Goal: Task Accomplishment & Management: Complete application form

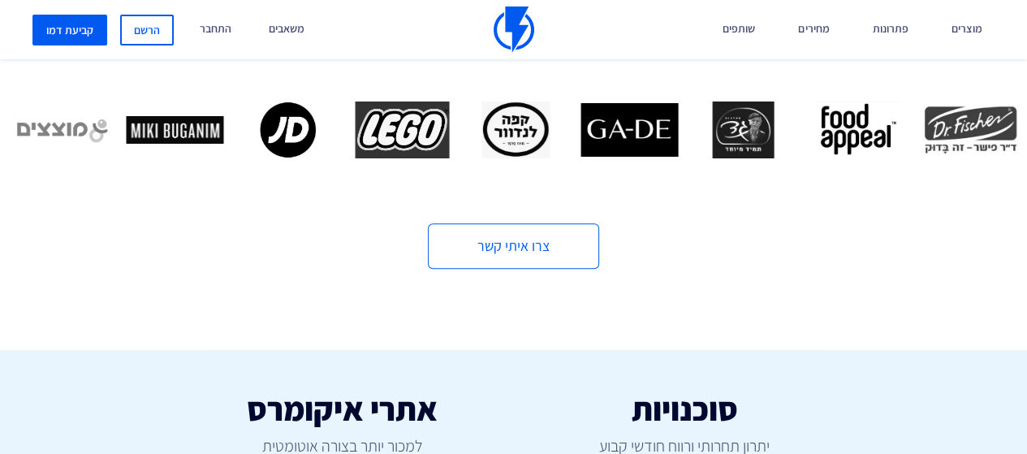
scroll to position [649, 0]
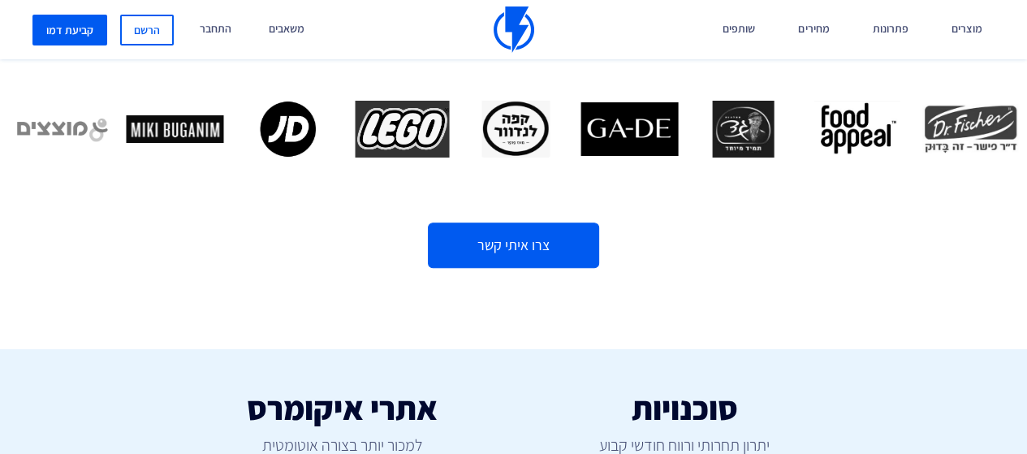
click at [491, 237] on link "צרו איתי קשר" at bounding box center [513, 244] width 171 height 45
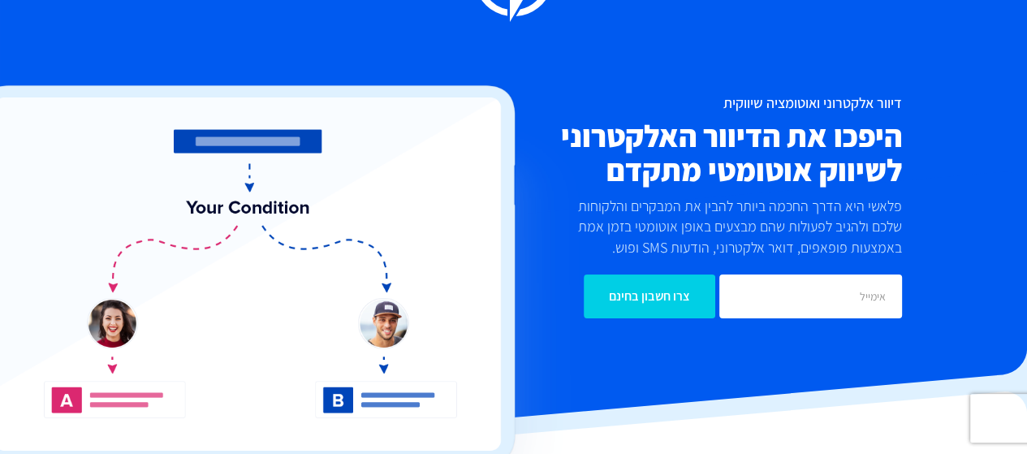
scroll to position [0, 0]
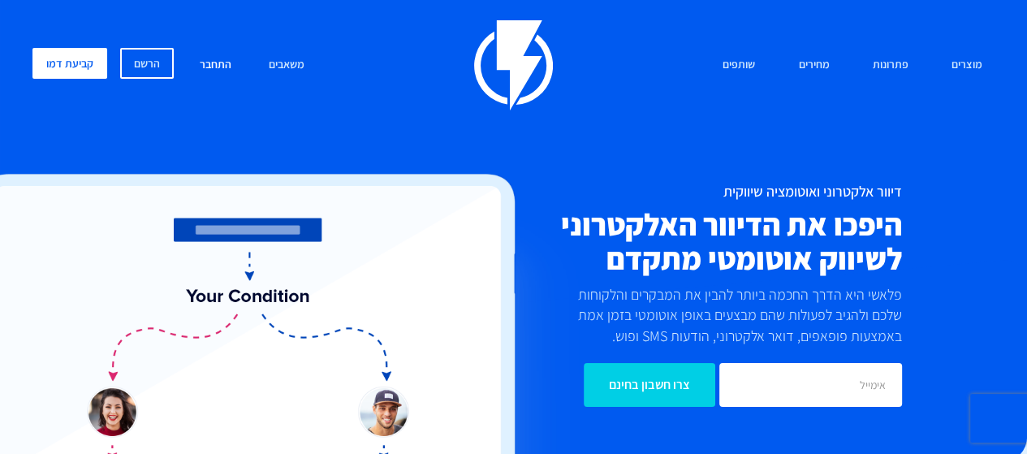
click at [218, 61] on link "התחבר" at bounding box center [216, 65] width 56 height 35
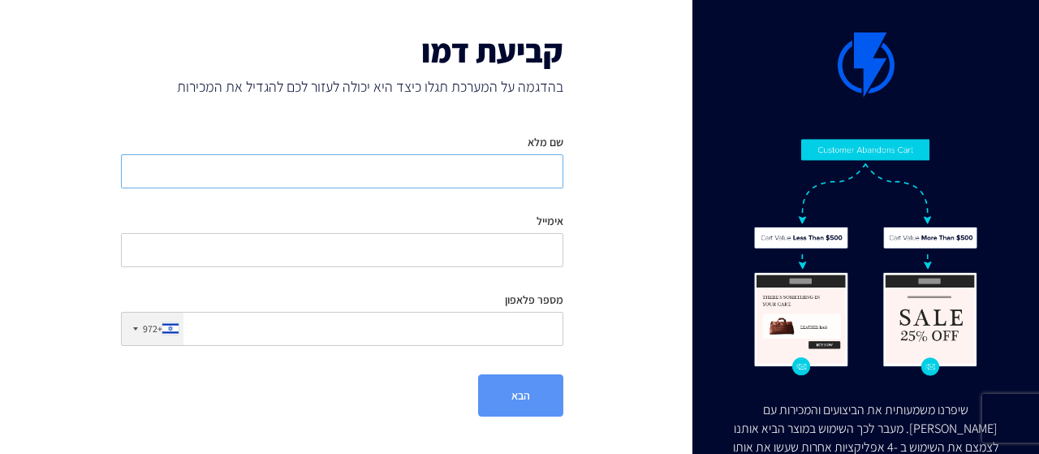
click at [479, 176] on input "שם מלא" at bounding box center [342, 171] width 442 height 34
type input "[PERSON_NAME]"
click at [438, 239] on input "אימייל" at bounding box center [342, 250] width 442 height 34
type input "[EMAIL_ADDRESS][PERSON_NAME][DOMAIN_NAME]"
click at [390, 324] on input "מספר פלאפון" at bounding box center [342, 329] width 442 height 34
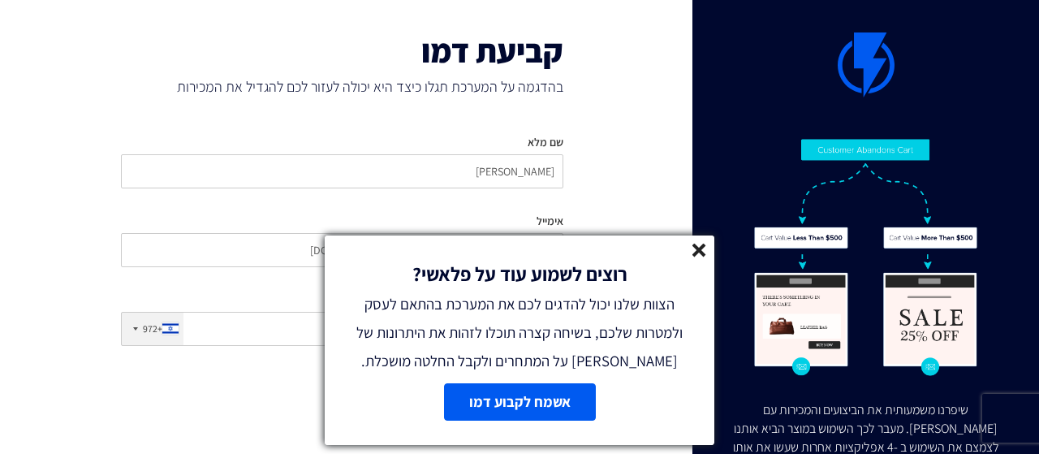
click at [700, 246] on line at bounding box center [698, 249] width 11 height 11
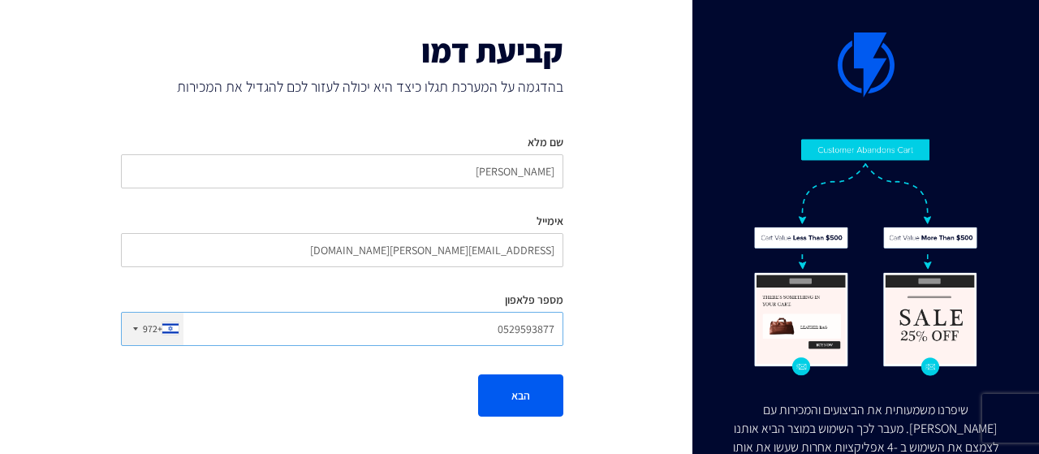
type input "0529593877"
drag, startPoint x: 507, startPoint y: 170, endPoint x: 664, endPoint y: 170, distance: 156.7
click at [662, 170] on div "שיפרנו משמעותית את הביצועים והמכירות עם [PERSON_NAME]. מעבר לכך השימוש במוצר הב…" at bounding box center [519, 224] width 1063 height 449
type input "a"
type input "שירן"
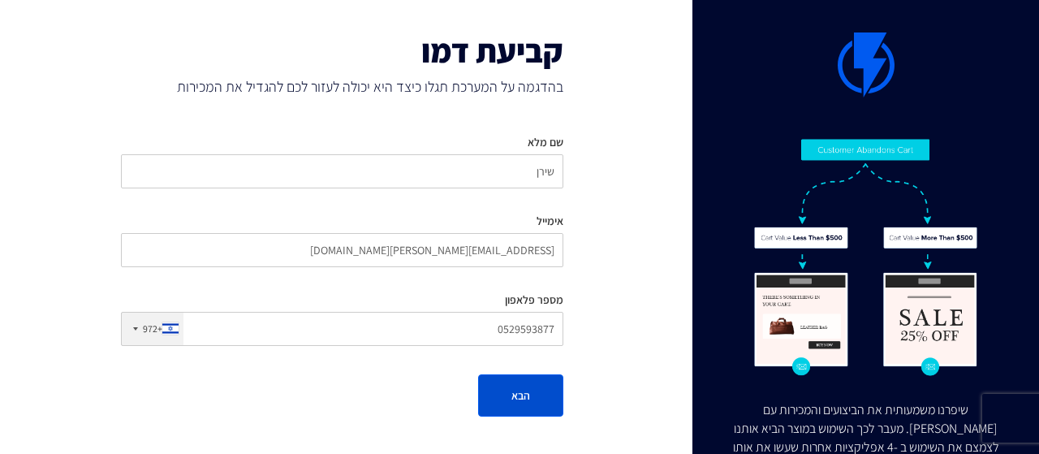
click at [537, 384] on button "הבא" at bounding box center [520, 395] width 85 height 42
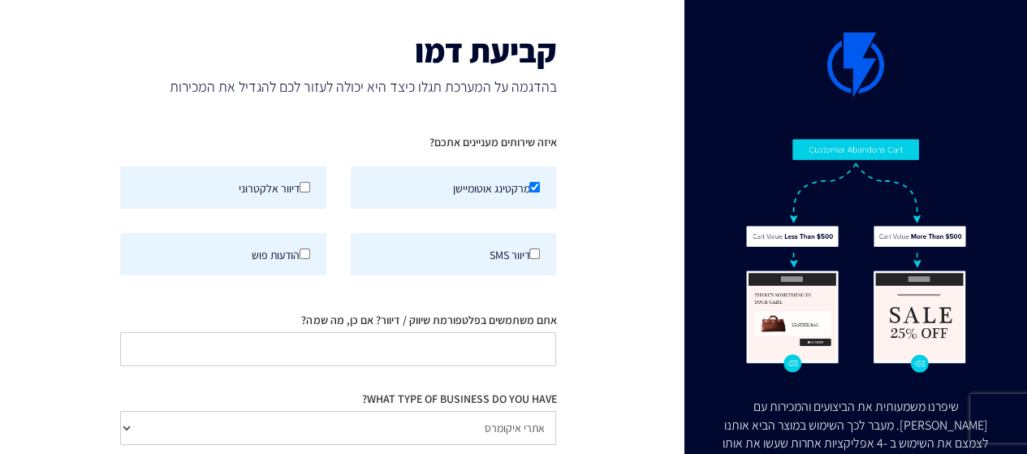
scroll to position [81, 0]
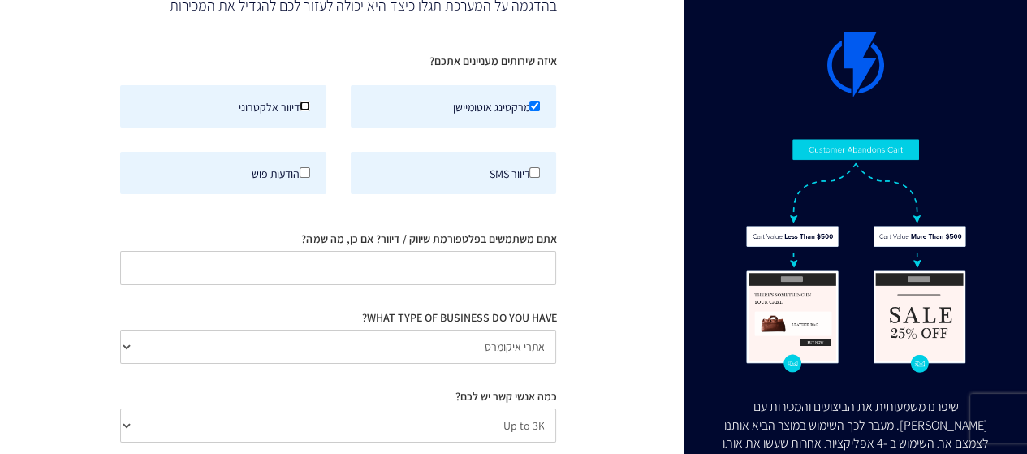
click at [302, 103] on input "דיוור אלקטרוני" at bounding box center [305, 106] width 11 height 11
checkbox input "true"
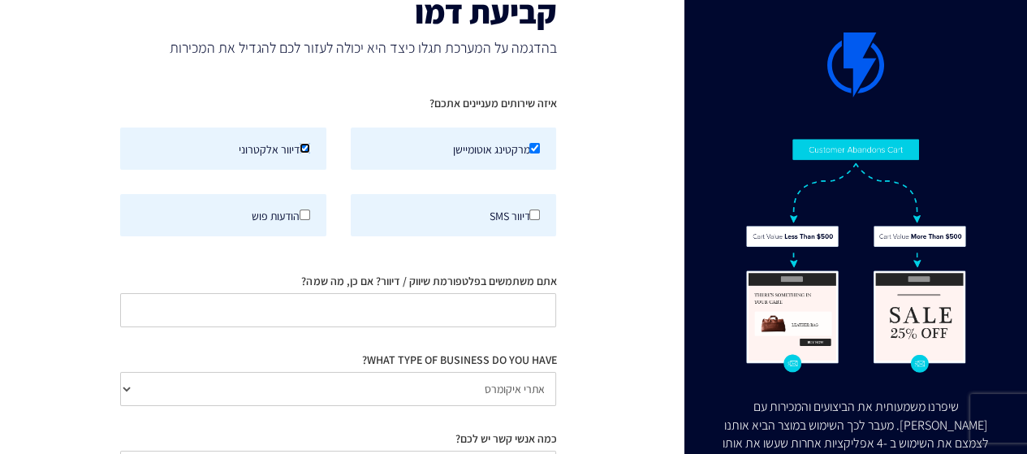
scroll to position [0, 0]
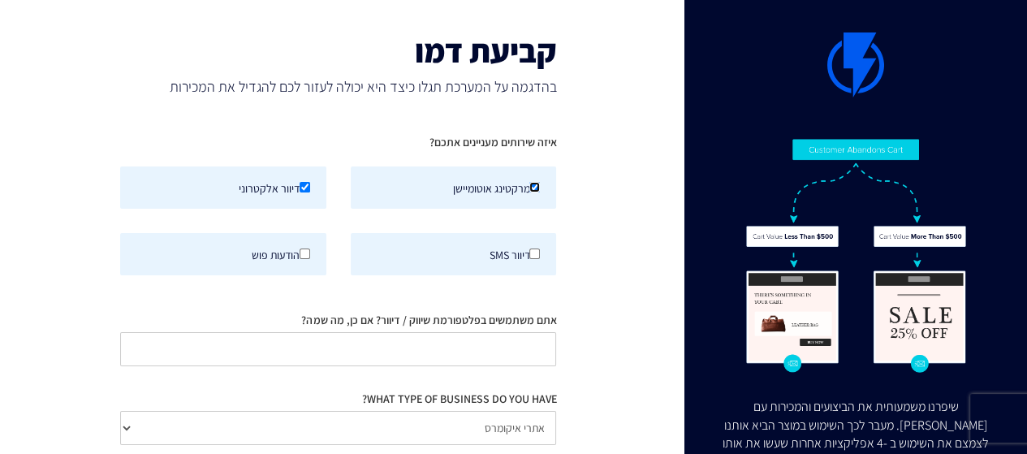
click at [539, 187] on input "מרקטינג אוטומיישן" at bounding box center [534, 187] width 11 height 11
checkbox input "false"
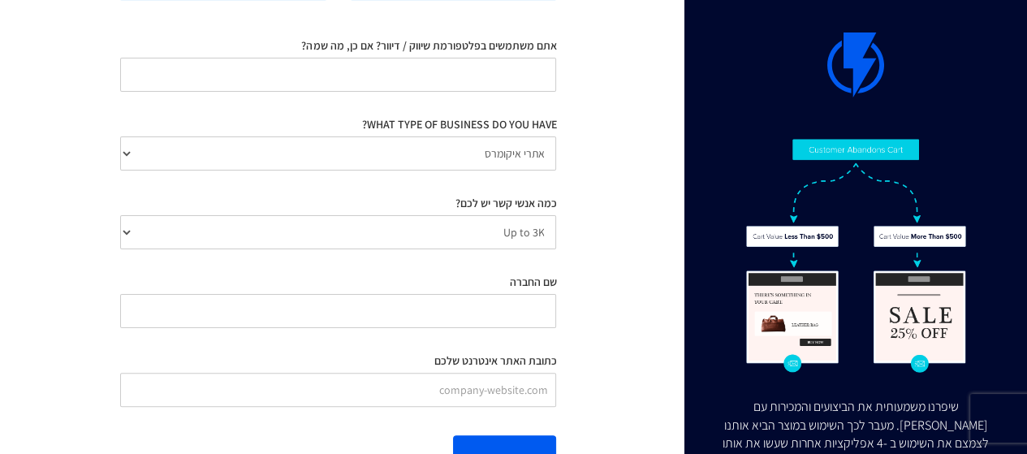
scroll to position [325, 0]
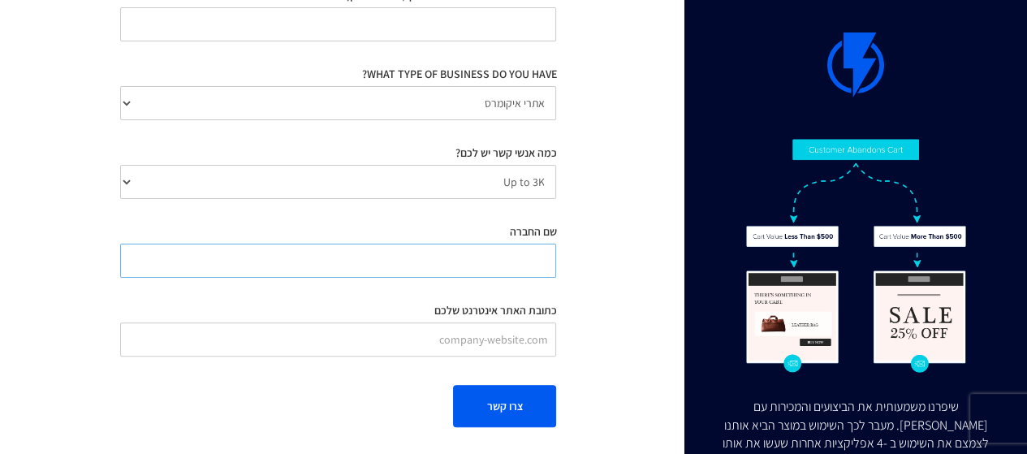
click at [474, 265] on input "שם החברה" at bounding box center [338, 261] width 437 height 34
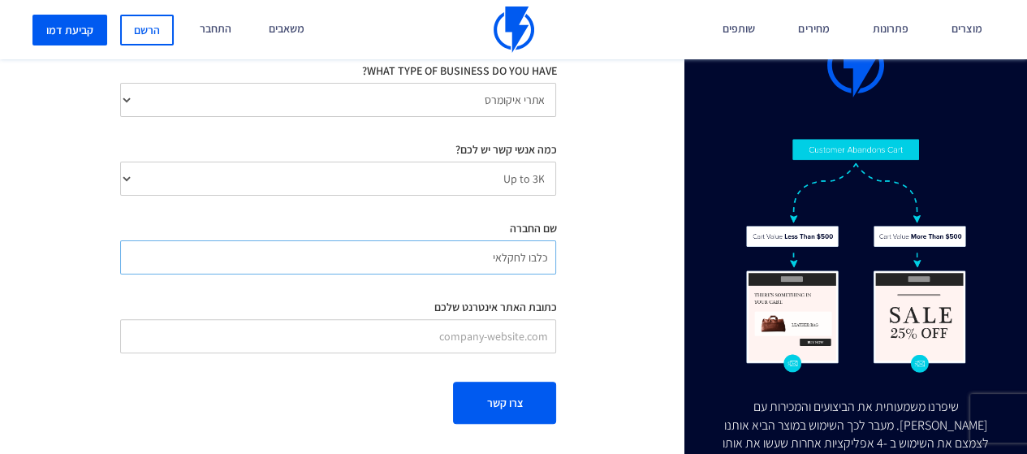
type input "כלבו לחקלאי"
click at [454, 344] on input "כתובת האתר אינטרנט שלכם" at bounding box center [338, 336] width 437 height 34
click at [484, 336] on input "כתובת האתר אינטרנט שלכם" at bounding box center [338, 336] width 437 height 34
paste input "[DOMAIN_NAME]"
type input "[DOMAIN_NAME]"
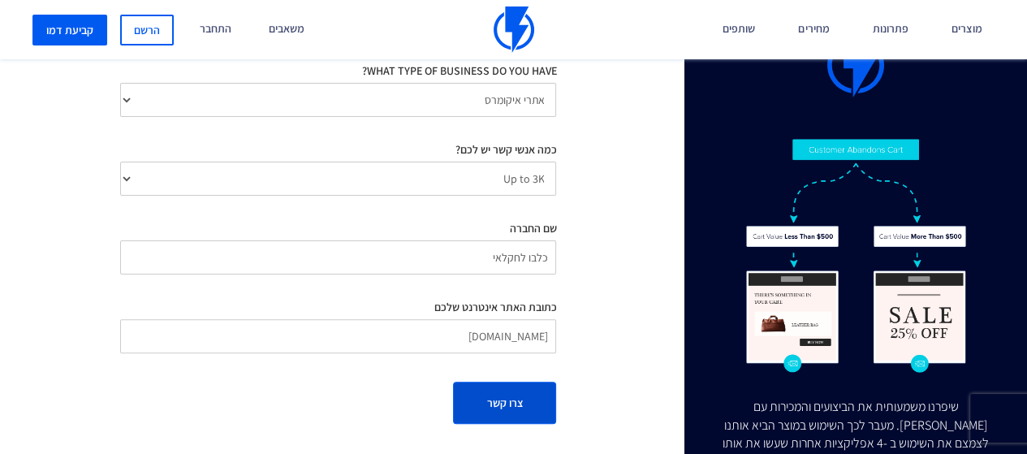
click at [515, 395] on button "צרו קשר" at bounding box center [504, 403] width 103 height 42
